Goal: Task Accomplishment & Management: Use online tool/utility

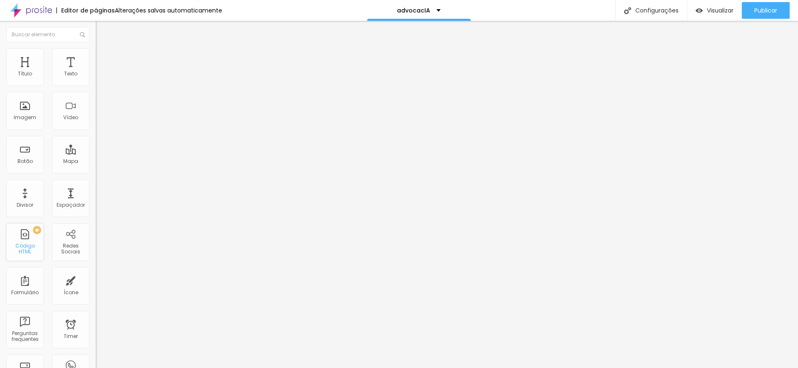
click at [29, 240] on div "PREMIUM Código HTML" at bounding box center [24, 241] width 37 height 37
click at [32, 245] on div "Código HTML" at bounding box center [24, 249] width 33 height 12
click at [641, 11] on div "Configurações" at bounding box center [652, 10] width 72 height 21
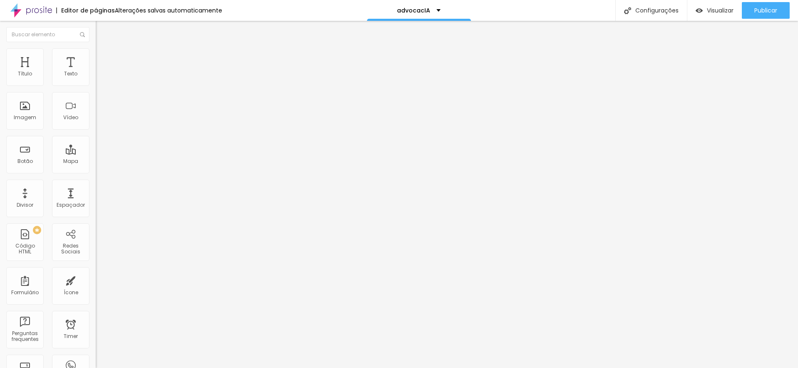
paste input "<iframe src="https://gamma.app/embed/4niyjycl6wbl1jo" style="width: 700px; max-…"
type input "/<iframe src="https://gamma.app/embed/4niyjycl6wbl1jo" style="width: 700px; max…"
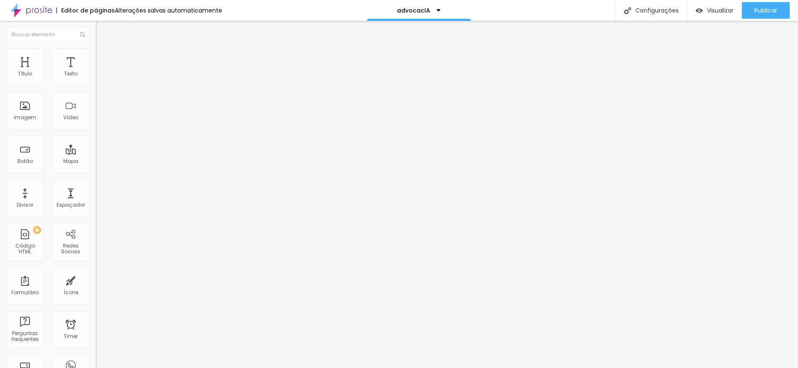
scroll to position [0, 0]
click at [712, 7] on span "Visualizar" at bounding box center [720, 10] width 27 height 7
click at [650, 11] on div "Configurações" at bounding box center [652, 10] width 72 height 21
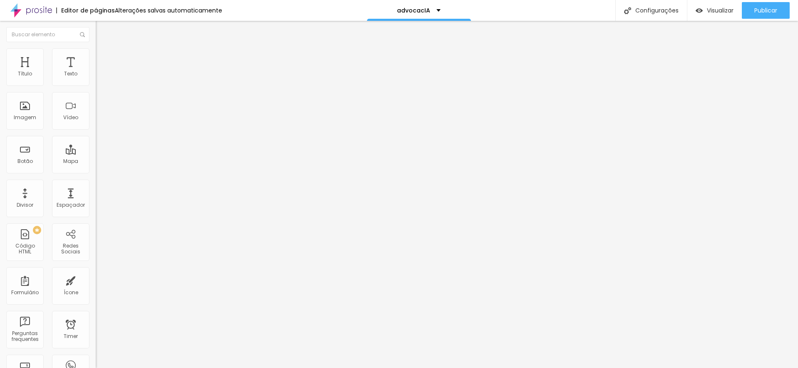
type input "/"
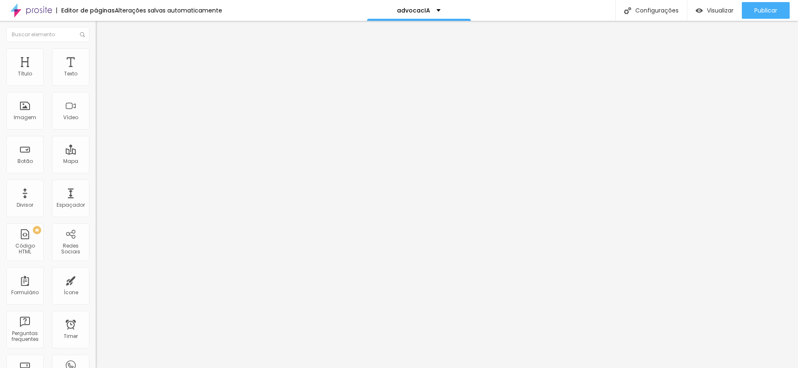
type input "/"
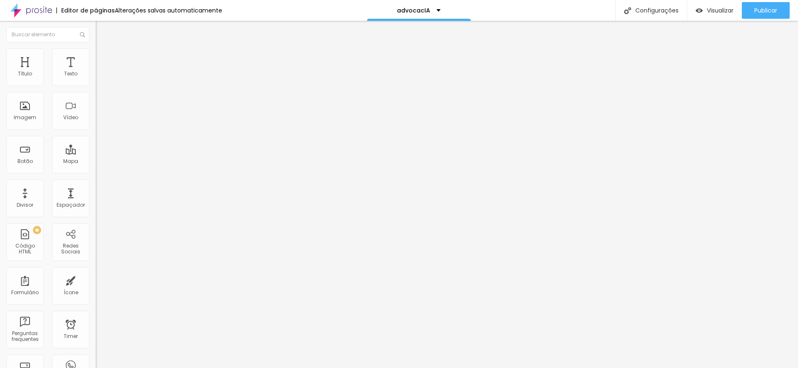
type input "/"
click at [27, 248] on div "Código HTML" at bounding box center [24, 249] width 33 height 12
click at [663, 11] on div "Configurações" at bounding box center [652, 10] width 72 height 21
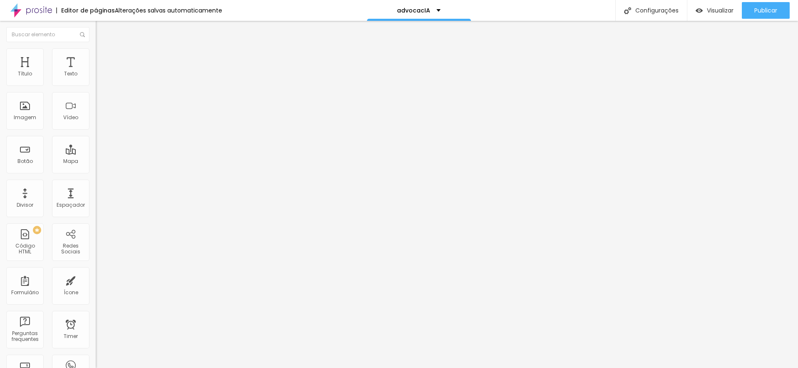
paste input "https://gamma.app/docs/Copy-of-advocac-IA-50--4niyjycl6wbl1jo"
type input "/https://gamma.app/docs/Copy-of-advocac-IA-50--4niyjycl6wbl1jo"
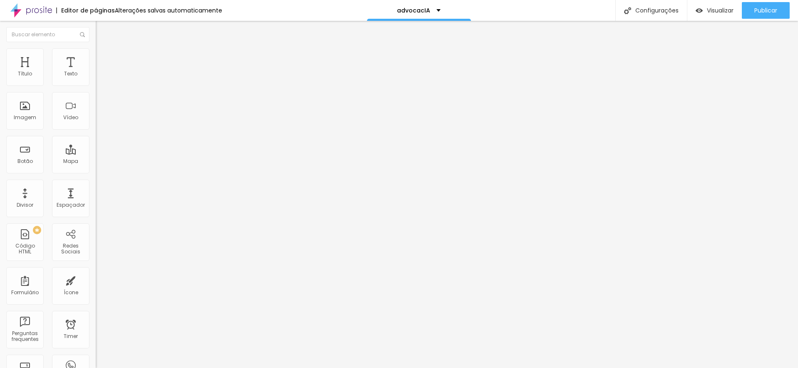
click at [728, 10] on span "Visualizar" at bounding box center [720, 10] width 27 height 7
click at [658, 12] on div "Configurações" at bounding box center [652, 10] width 72 height 21
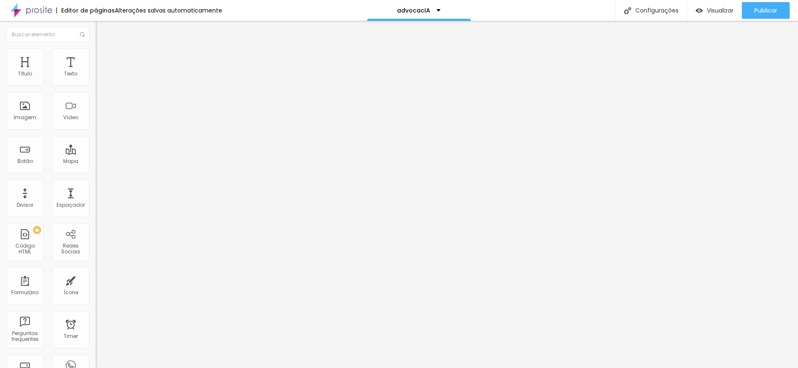
type input "/https//gamma-app/docs/copy-of-advocac-ia-50-4niyjycl"
drag, startPoint x: 507, startPoint y: 131, endPoint x: 274, endPoint y: 127, distance: 233.2
paste input "https://gamma.app/docs/Copy-of-advocac-IA-50--4niyjycl6wbl1jo"
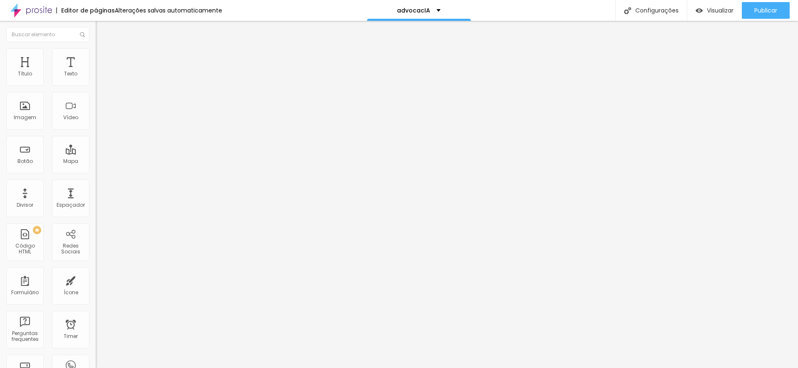
type input "/https://gamma.app/docs/Copy-of-advocac-IA-50--4niyjycl6wbl1jo"
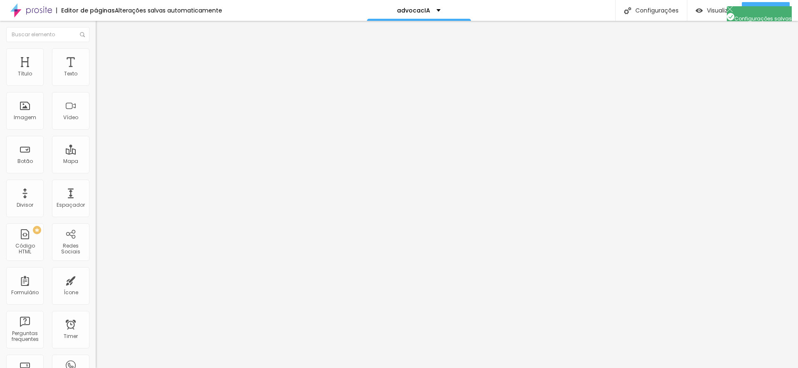
click at [722, 10] on span "Visualizar" at bounding box center [720, 10] width 27 height 7
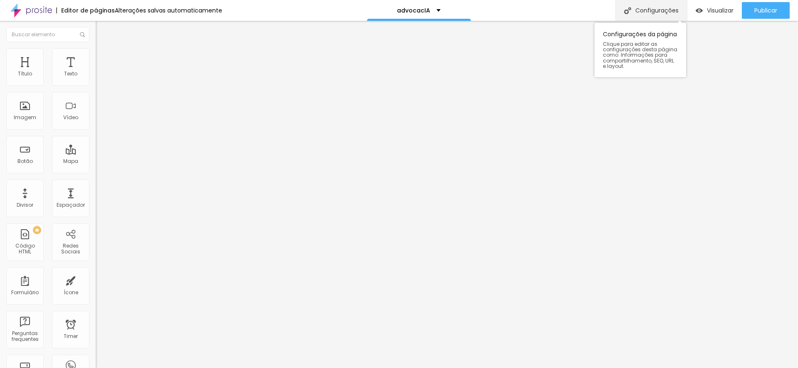
click at [657, 10] on div "Configurações" at bounding box center [652, 10] width 72 height 21
type input "/"
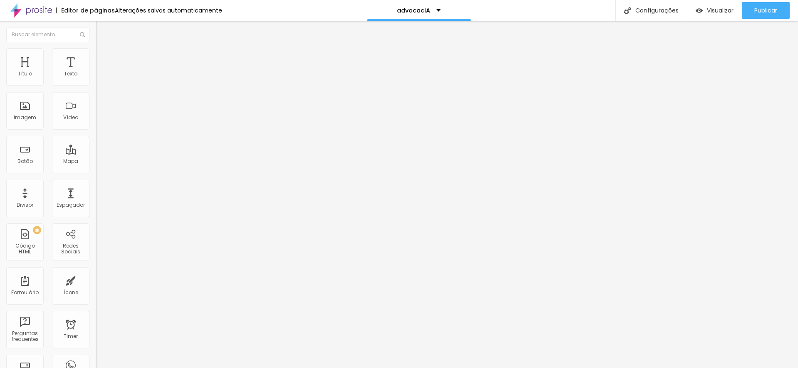
click at [76, 10] on div "Editor de páginas" at bounding box center [85, 10] width 59 height 6
click at [43, 10] on img at bounding box center [31, 10] width 42 height 21
click at [708, 8] on span "Visualizar" at bounding box center [720, 10] width 27 height 7
click at [26, 62] on div "Título" at bounding box center [24, 66] width 37 height 37
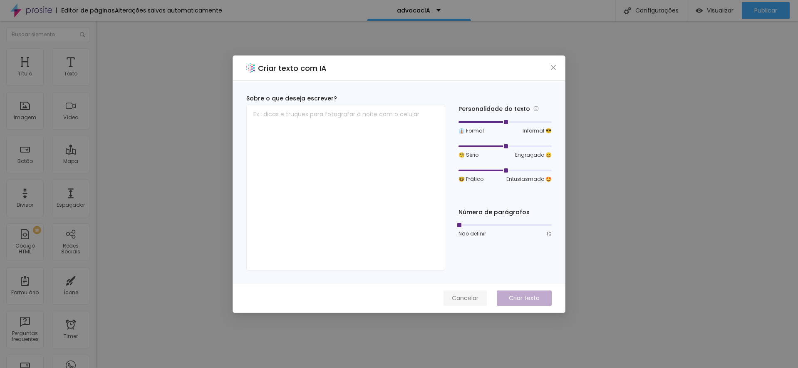
click at [472, 298] on span "Cancelar" at bounding box center [465, 297] width 27 height 9
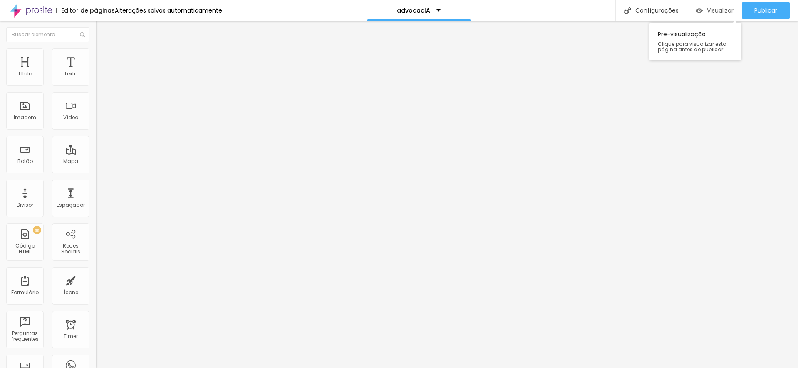
click at [714, 14] on span "Visualizar" at bounding box center [720, 10] width 27 height 7
click at [91, 10] on div "Editor de páginas" at bounding box center [85, 10] width 59 height 6
click at [36, 11] on img at bounding box center [31, 10] width 42 height 21
click at [714, 11] on span "Visualizar" at bounding box center [720, 10] width 27 height 7
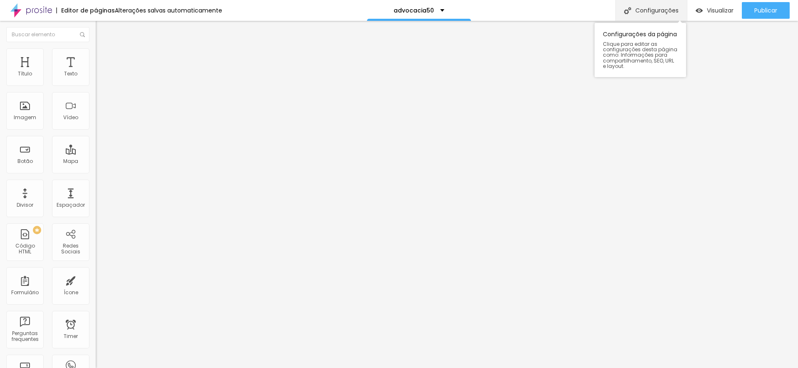
click at [641, 12] on div "Configurações" at bounding box center [652, 10] width 72 height 21
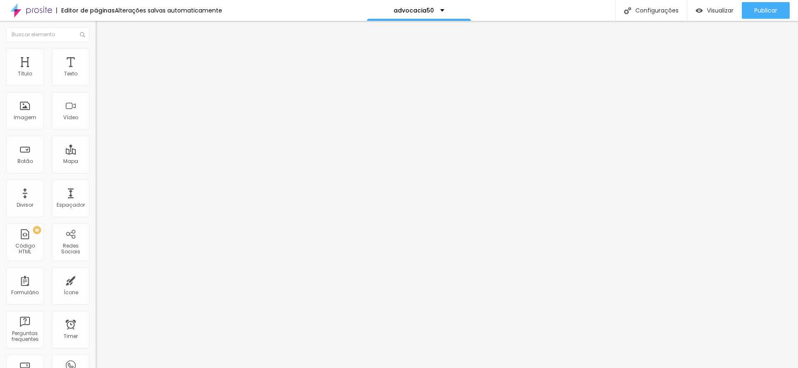
scroll to position [124, 0]
type textarea "inss,direito previdenciário,previdência,aposentadoria,aposentado,pensão por mor…"
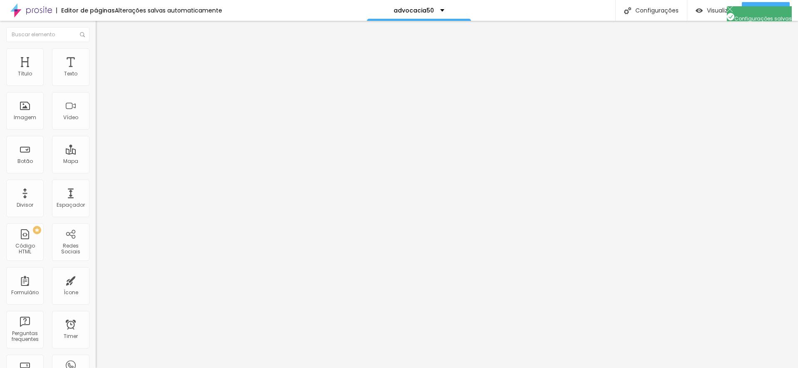
click at [753, 11] on button "Publicar" at bounding box center [766, 10] width 48 height 17
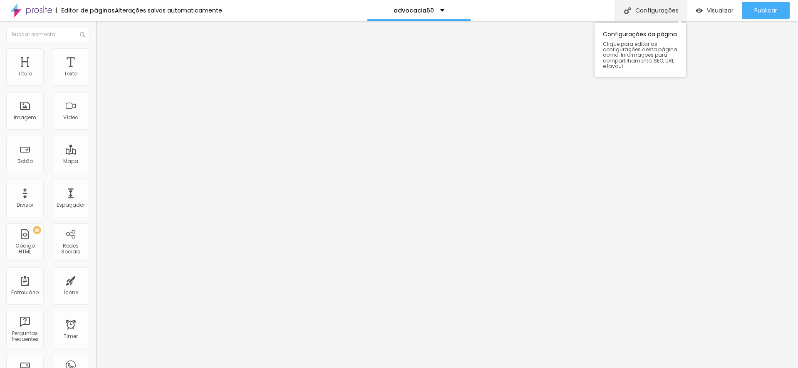
click at [657, 10] on div "Configurações" at bounding box center [652, 10] width 72 height 21
drag, startPoint x: 435, startPoint y: 146, endPoint x: 397, endPoint y: 147, distance: 38.7
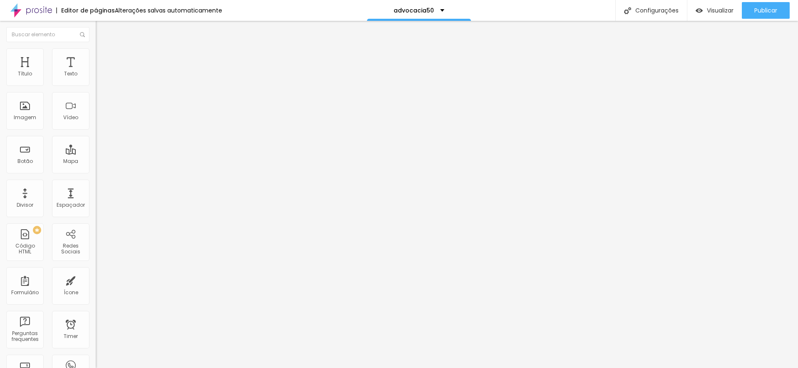
click at [102, 30] on div "Editar Imagem" at bounding box center [130, 30] width 56 height 7
click at [42, 10] on img at bounding box center [31, 10] width 42 height 21
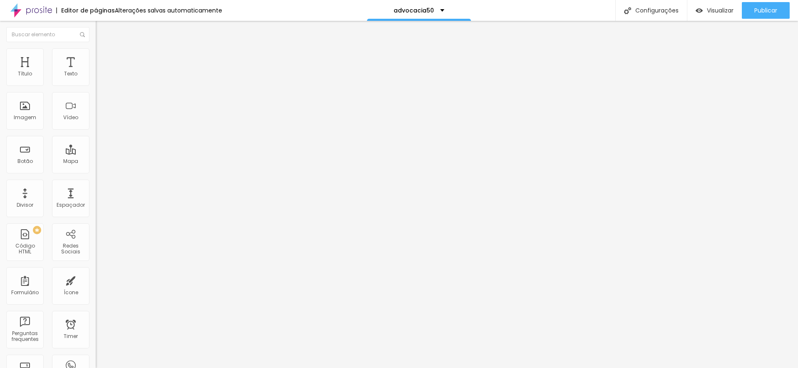
click at [96, 79] on span "Titulo 2" at bounding box center [109, 73] width 27 height 10
click at [96, 72] on span "Titulo 1" at bounding box center [109, 66] width 27 height 12
click at [99, 121] on icon "button" at bounding box center [101, 118] width 5 height 5
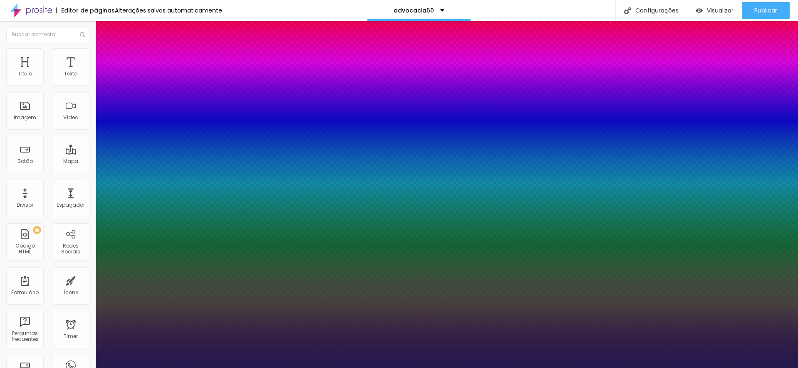
type input "1"
type input "16"
type input "1"
type input "19"
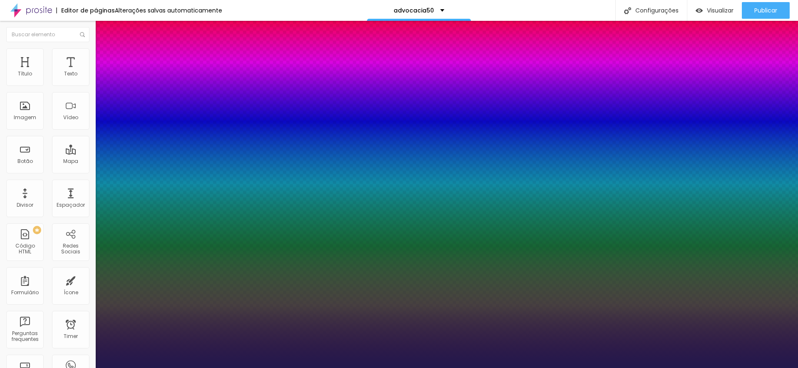
type input "1"
type input "20"
type input "1"
type input "21"
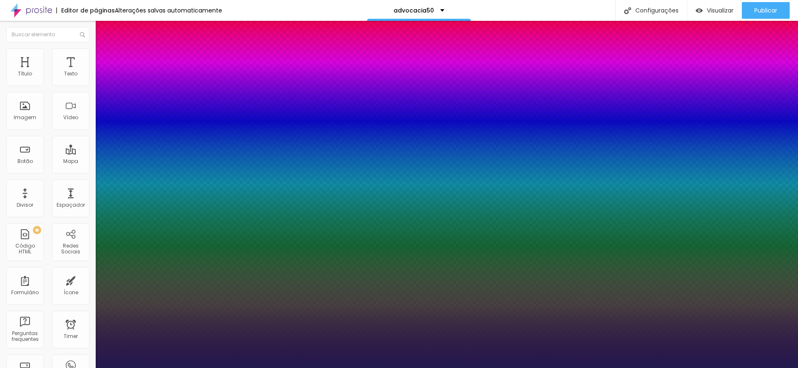
type input "21"
type input "1"
type input "22"
type input "1"
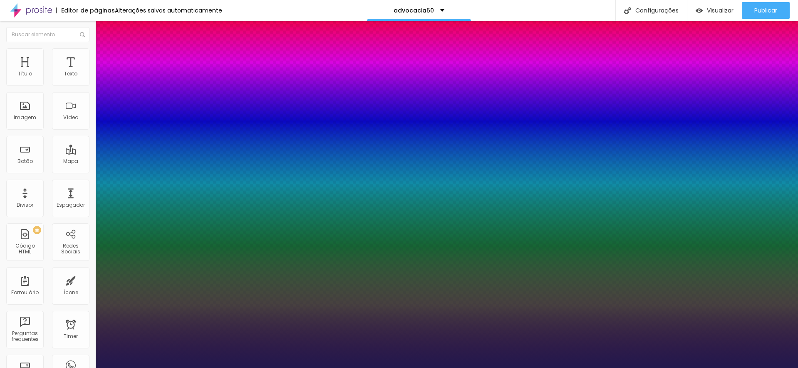
type input "23"
type input "1"
type input "26"
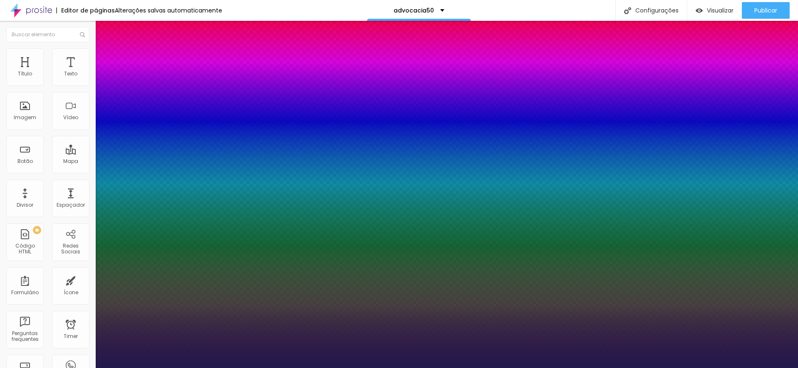
type input "1"
type input "28"
type input "1"
type input "30"
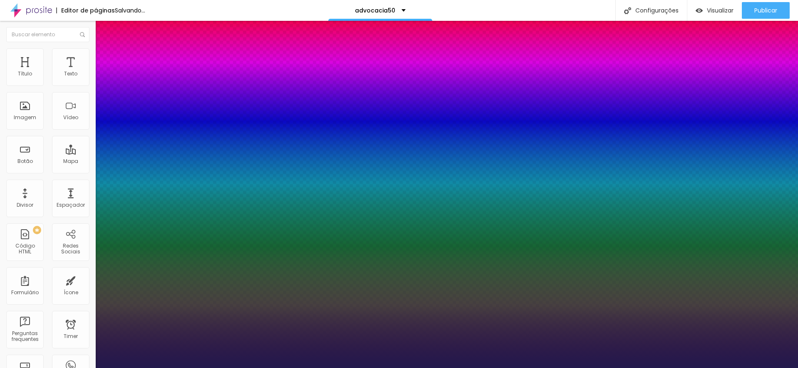
type input "30"
type input "1"
type input "29"
type input "1"
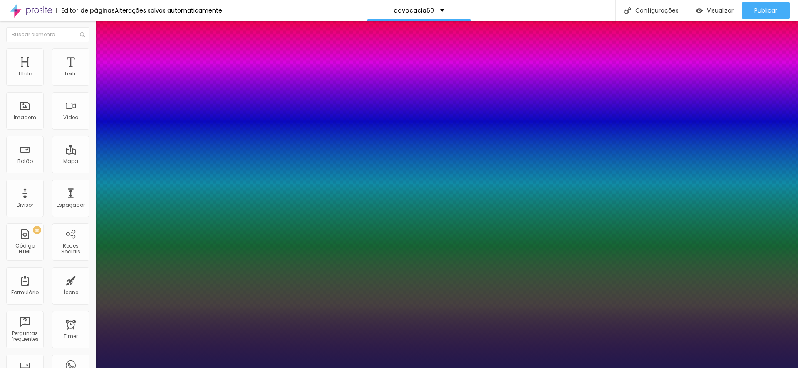
type input "28"
type input "1"
type input "27"
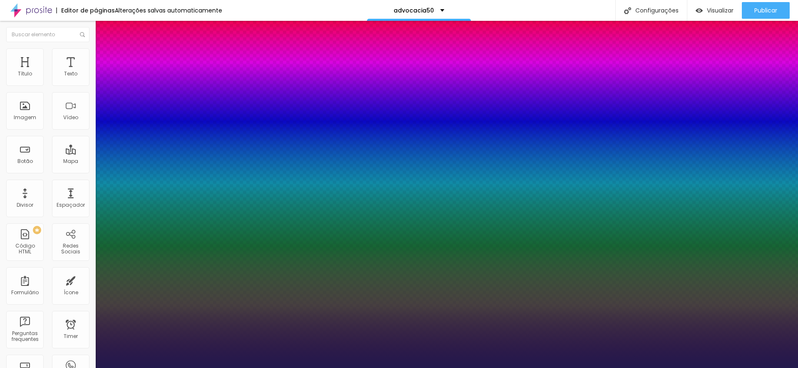
type input "1"
type input "26"
type input "1"
type input "25"
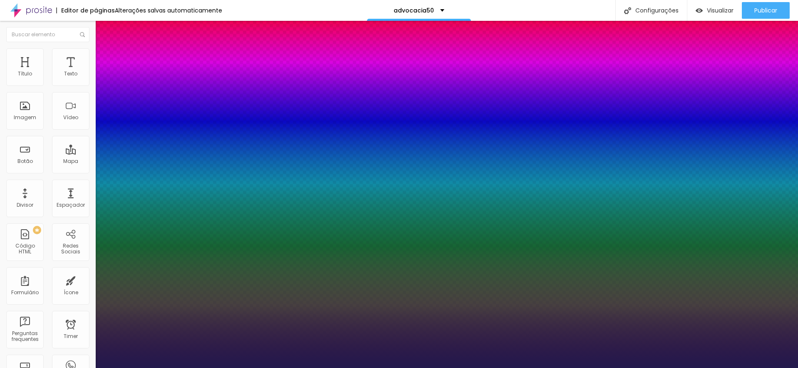
type input "25"
type input "1"
type input "24"
type input "1"
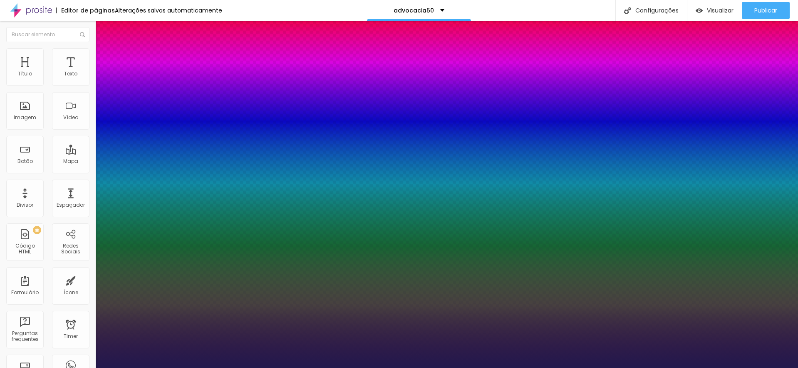
drag, startPoint x: 112, startPoint y: 236, endPoint x: 118, endPoint y: 236, distance: 5.4
type input "24"
click at [331, 367] on div at bounding box center [399, 368] width 798 height 0
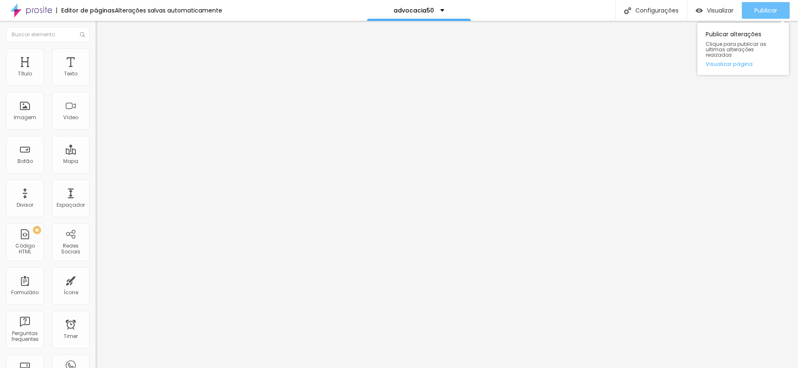
click at [771, 10] on span "Publicar" at bounding box center [766, 10] width 23 height 7
click at [773, 10] on span "Publicar" at bounding box center [766, 10] width 23 height 7
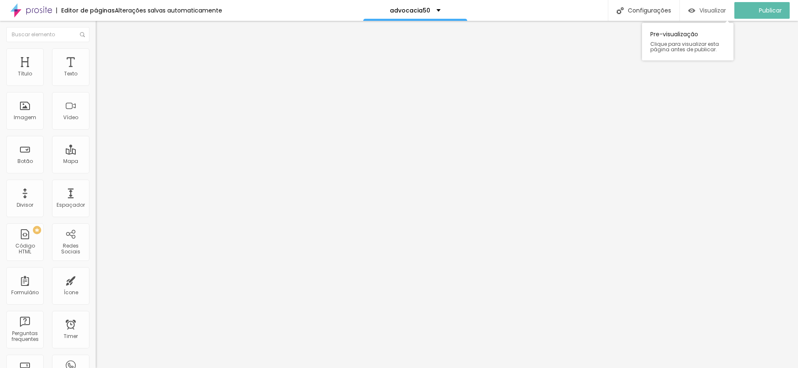
click at [713, 9] on span "Visualizar" at bounding box center [713, 10] width 27 height 7
